Goal: Navigation & Orientation: Find specific page/section

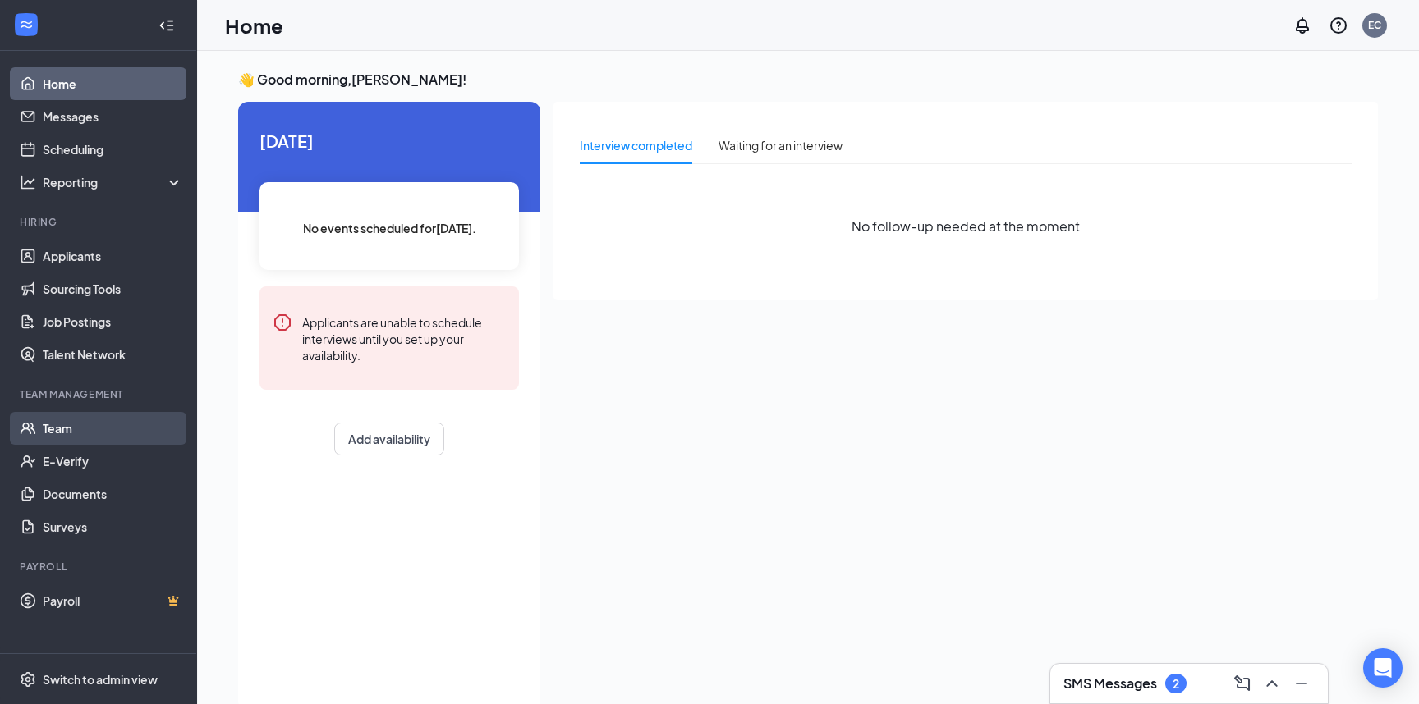
click at [77, 431] on link "Team" at bounding box center [113, 428] width 140 height 33
click at [1130, 684] on h3 "SMS Messages" at bounding box center [1110, 684] width 94 height 18
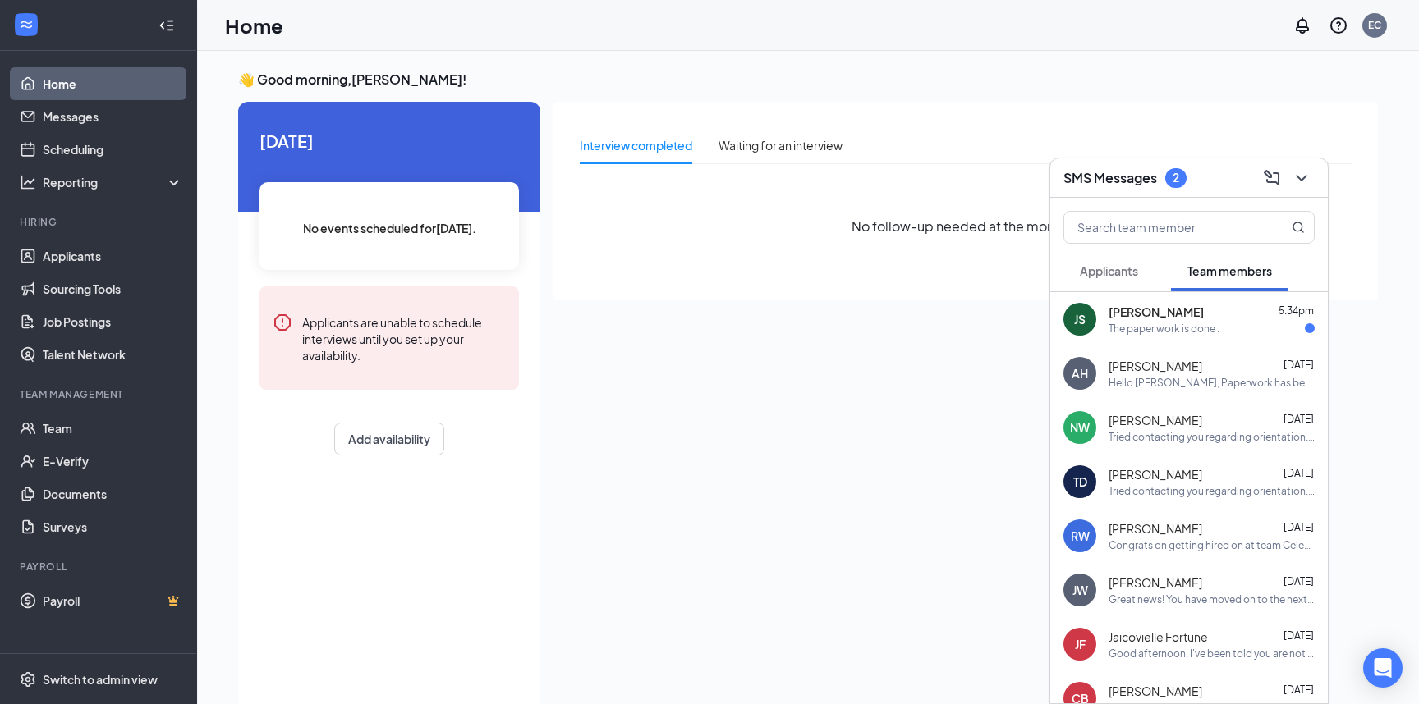
click at [1232, 337] on div "JS James Scipio 5:34pm The paper work is done ." at bounding box center [1188, 319] width 277 height 54
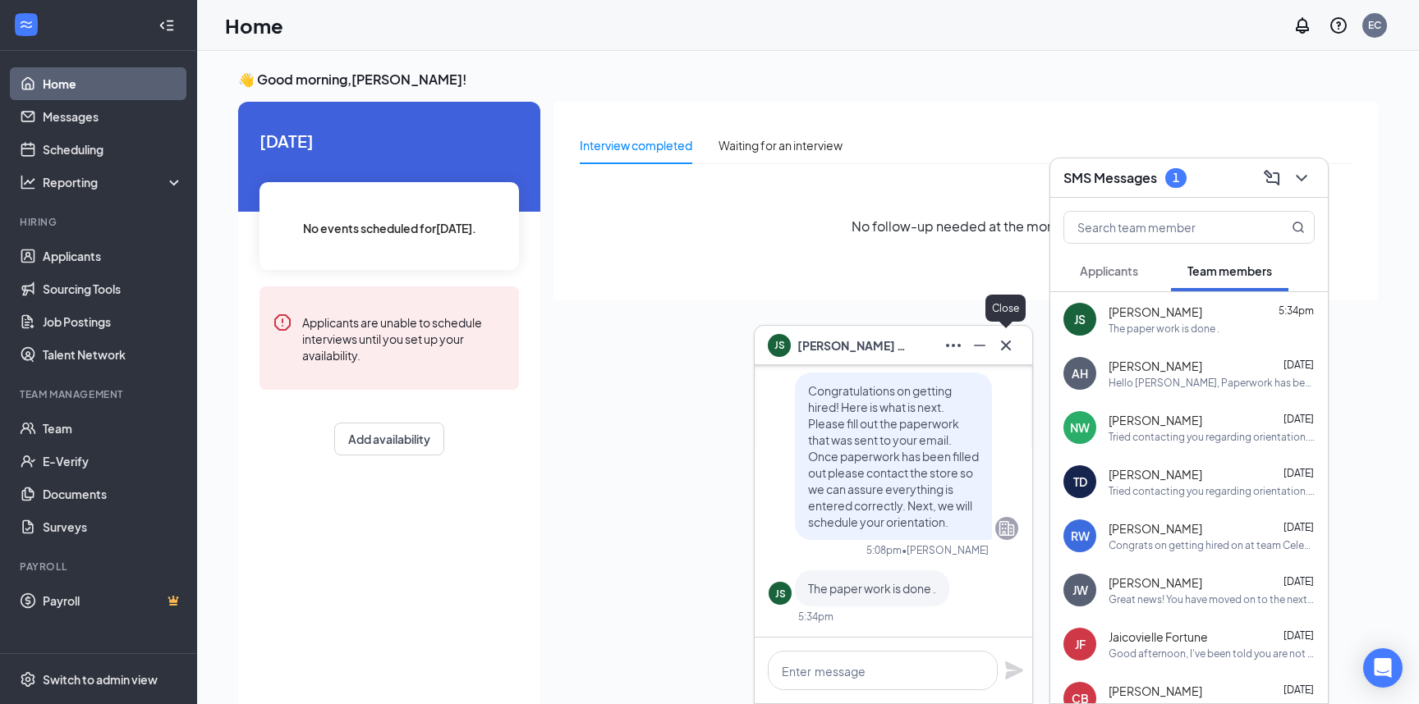
click at [1009, 352] on icon "Cross" at bounding box center [1006, 346] width 20 height 20
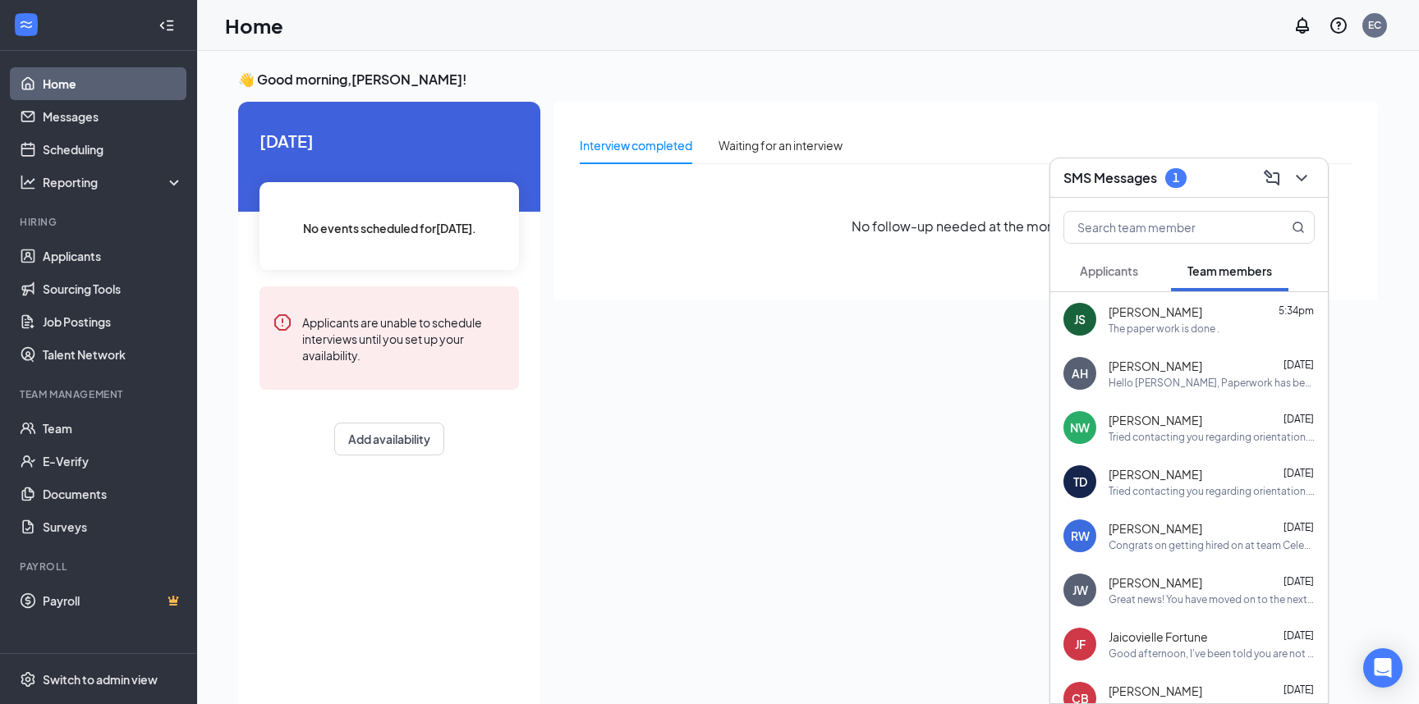
click at [1147, 273] on button "Applicants" at bounding box center [1108, 270] width 91 height 41
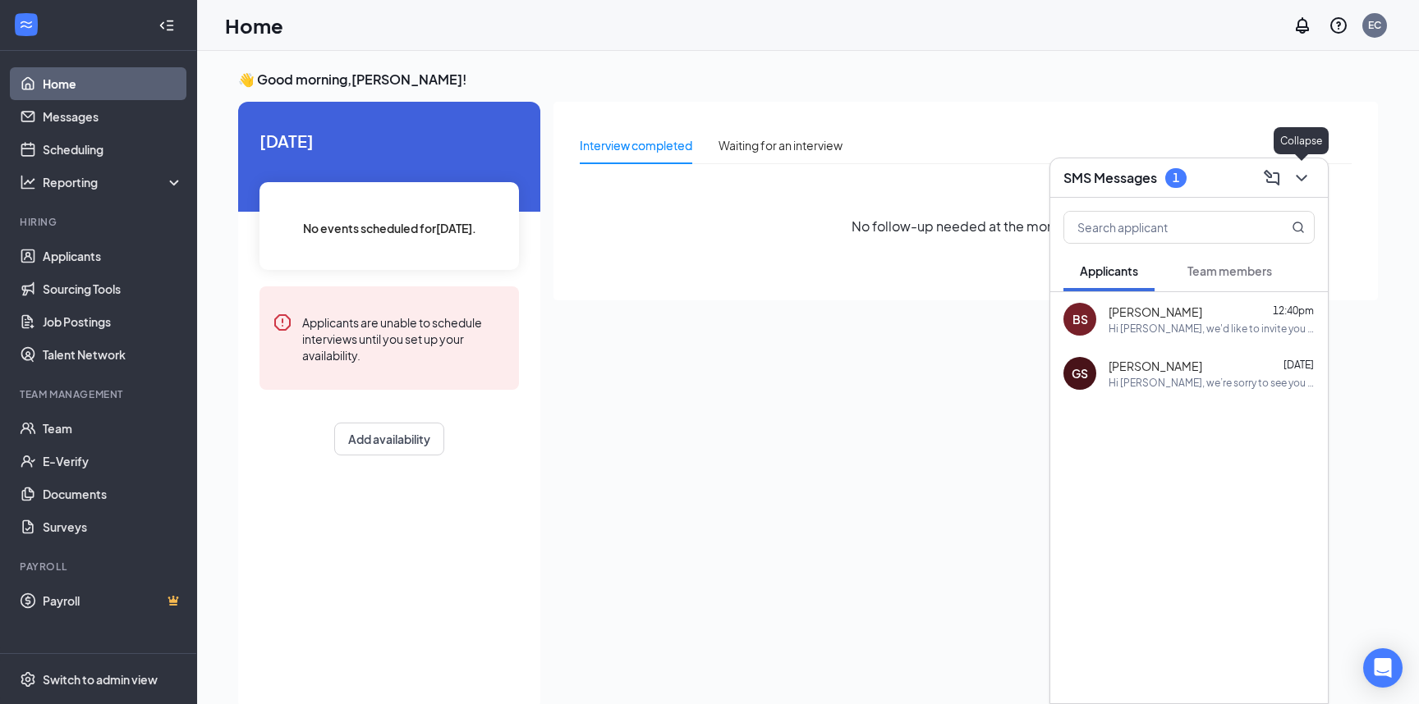
click at [1305, 176] on icon "ChevronDown" at bounding box center [1300, 178] width 11 height 7
